Goal: Obtain resource: Download file/media

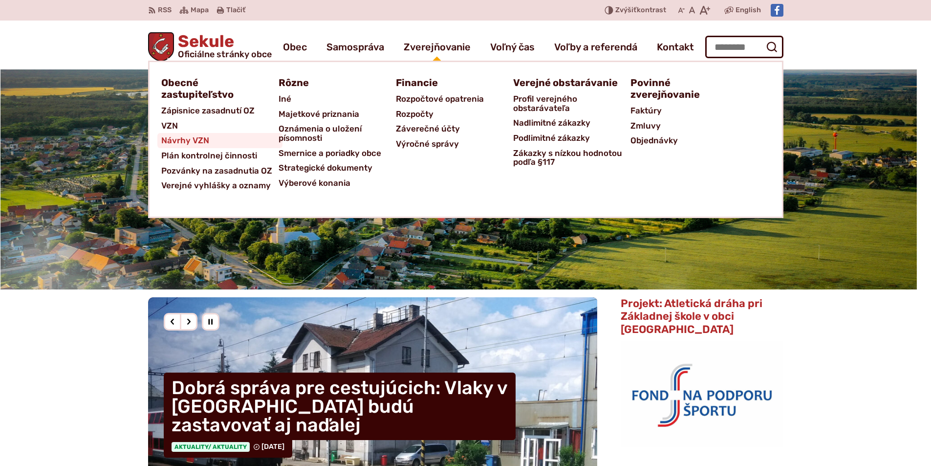
click at [182, 137] on span "Návrhy VZN" at bounding box center [185, 140] width 48 height 15
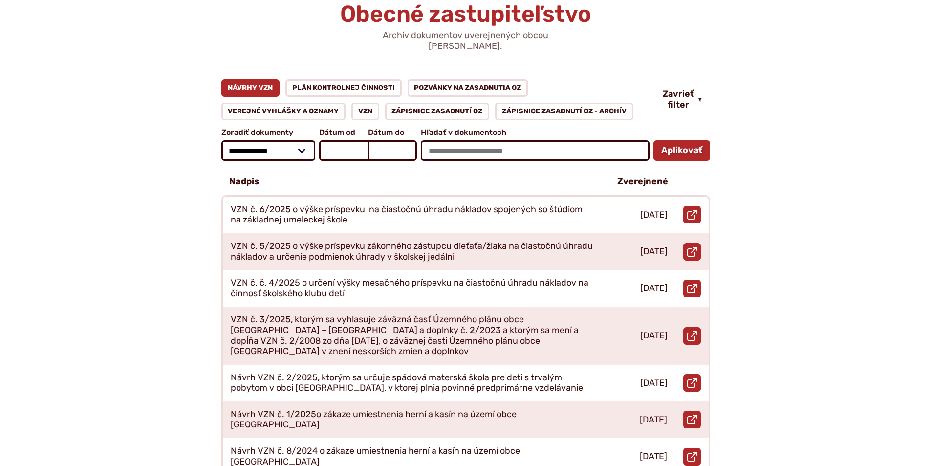
scroll to position [147, 0]
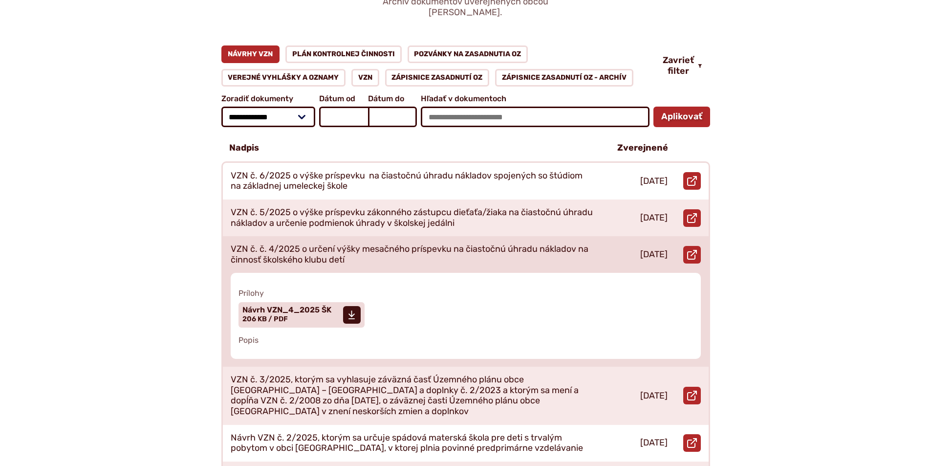
click at [317, 244] on p "VZN č. č. 4/2025 o určení výšky mesačného príspevku na čiastočnú úhradu náklado…" at bounding box center [413, 254] width 364 height 21
click at [352, 310] on use at bounding box center [351, 314] width 6 height 9
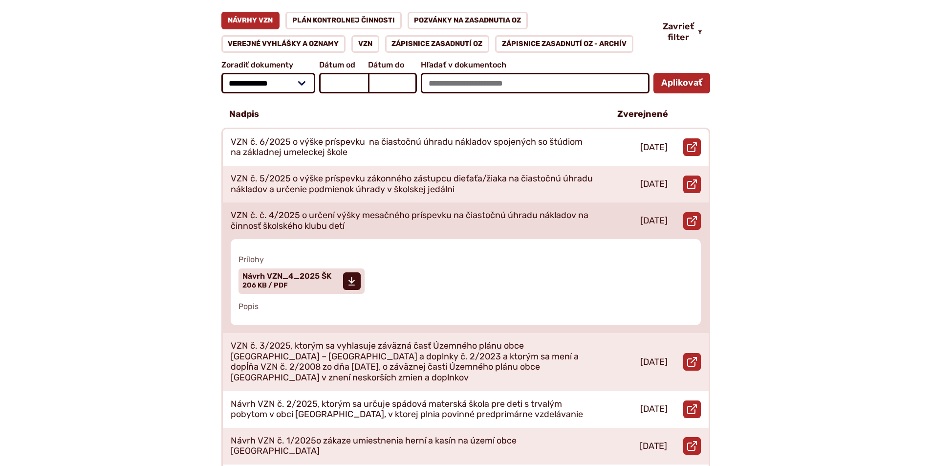
scroll to position [244, 0]
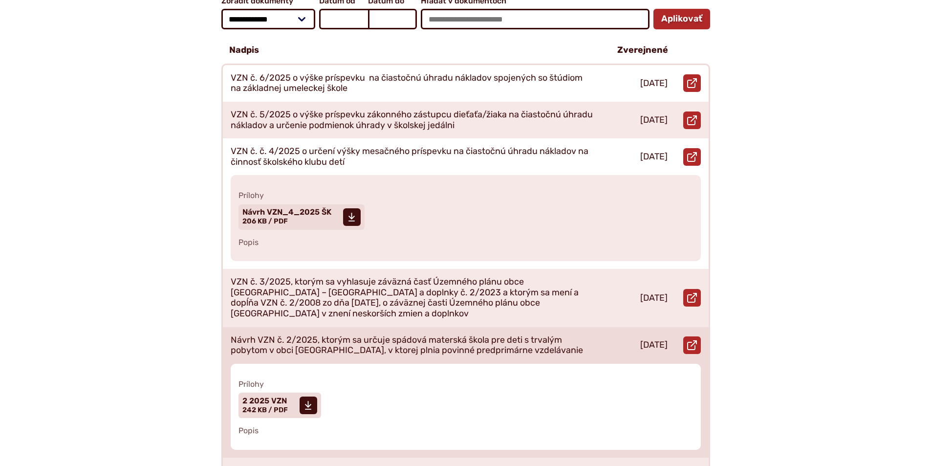
click at [381, 335] on p "Návrh VZN č. 2/2025, ktorým sa určuje spádová materská škola pre deti s trvalým…" at bounding box center [413, 345] width 364 height 21
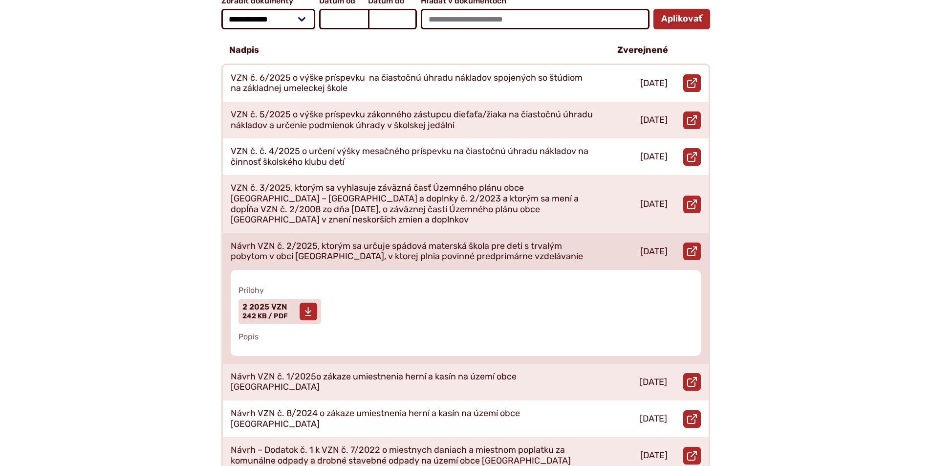
click at [313, 303] on span at bounding box center [309, 312] width 18 height 18
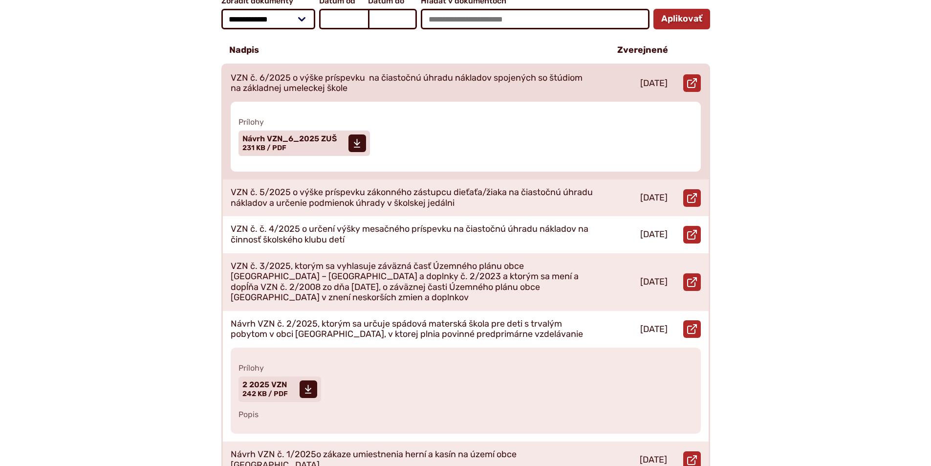
click at [412, 73] on p "VZN č. 6/2025 o výške príspevku na čiastočnú úhradu nákladov spojených so štúdi…" at bounding box center [413, 83] width 364 height 21
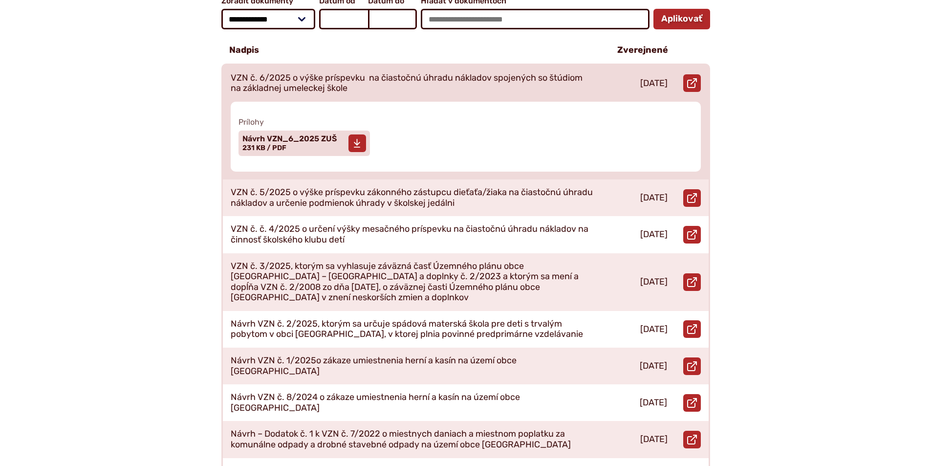
click at [363, 134] on span at bounding box center [357, 143] width 18 height 18
